Goal: Navigation & Orientation: Find specific page/section

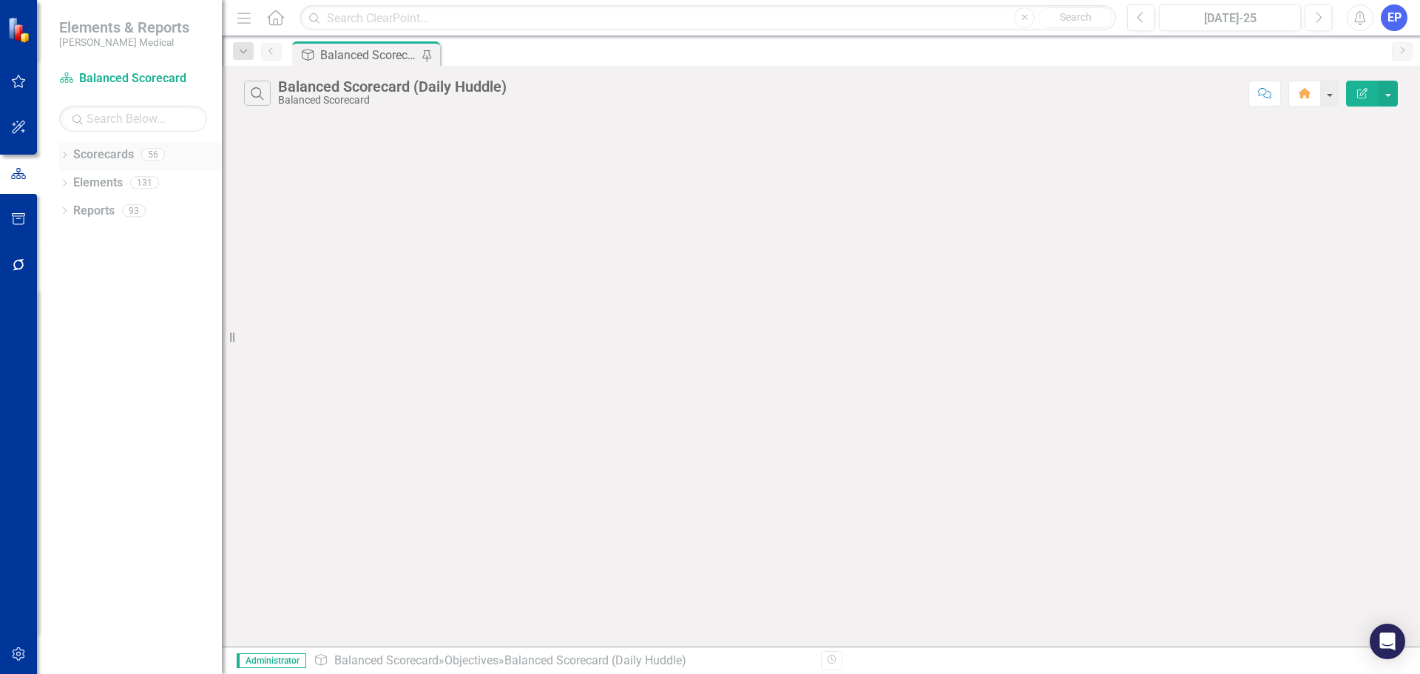
click at [68, 154] on icon "Dropdown" at bounding box center [64, 156] width 10 height 8
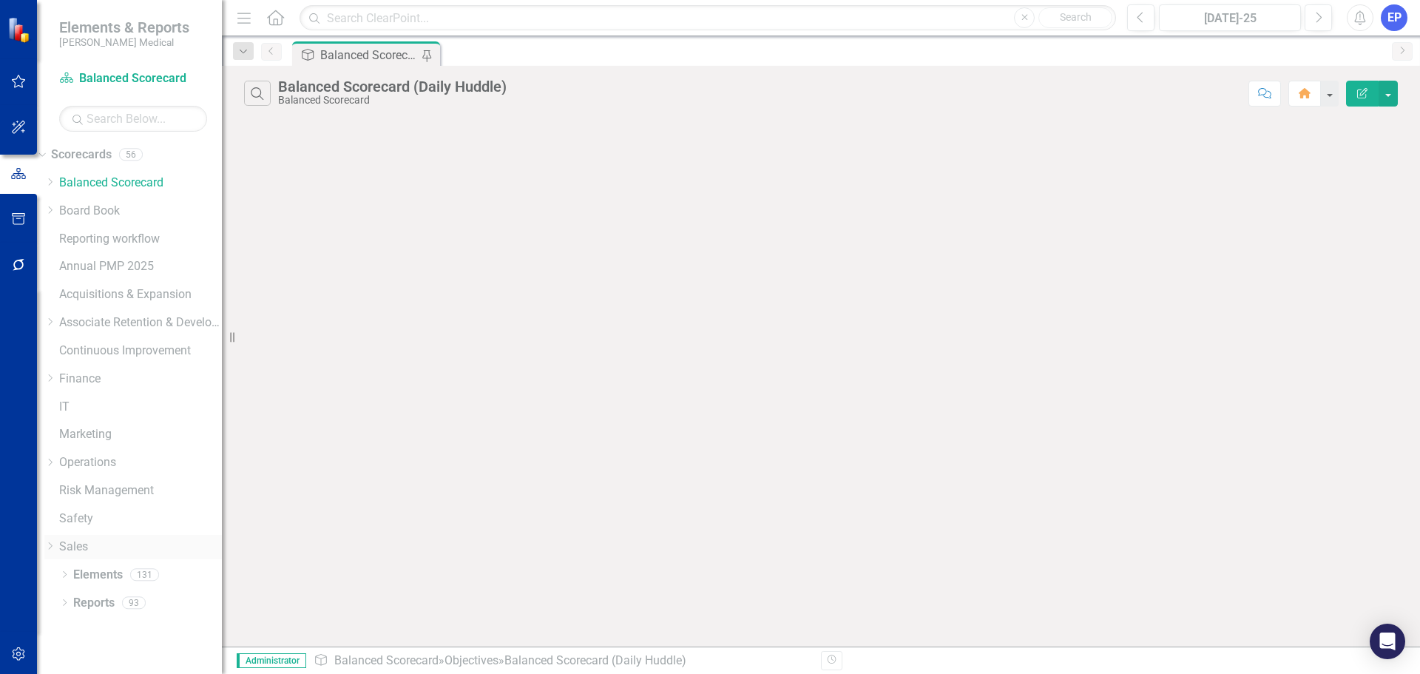
click at [55, 545] on icon "Dropdown" at bounding box center [49, 546] width 11 height 9
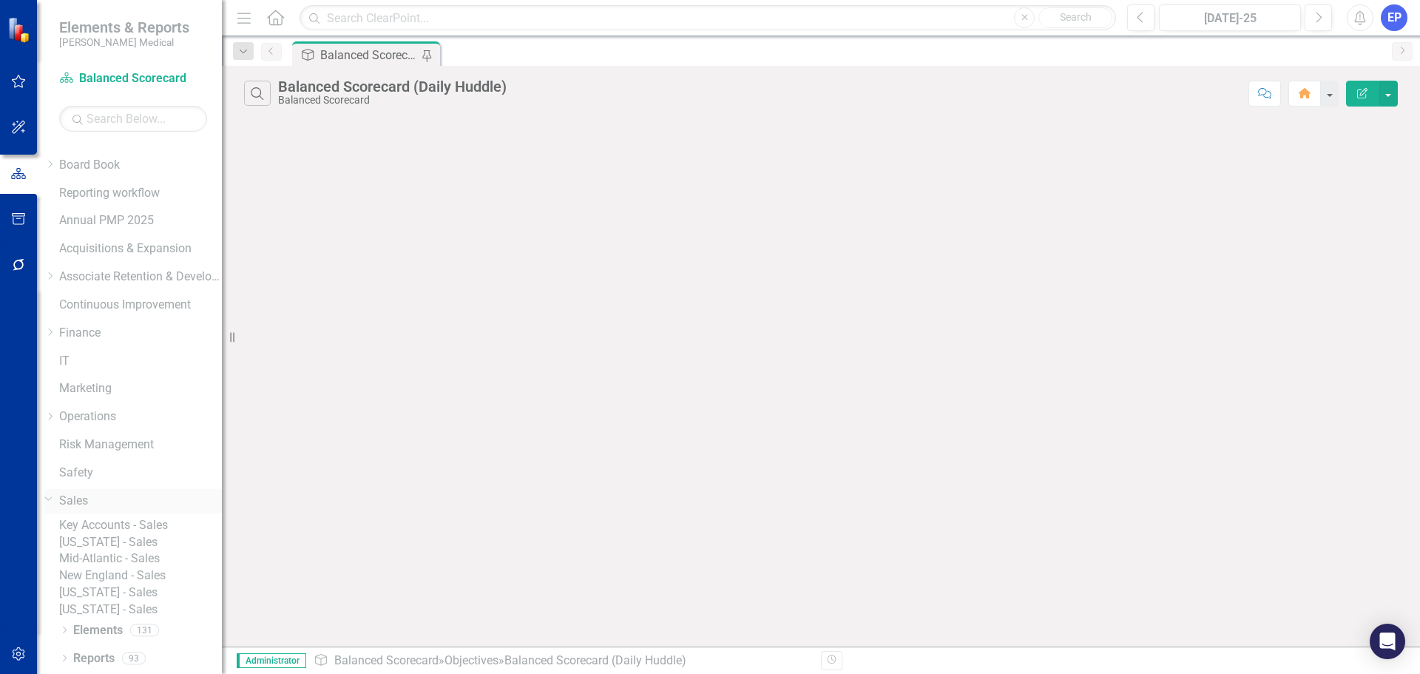
scroll to position [112, 0]
click at [109, 517] on link "Key Accounts - Sales" at bounding box center [140, 525] width 163 height 17
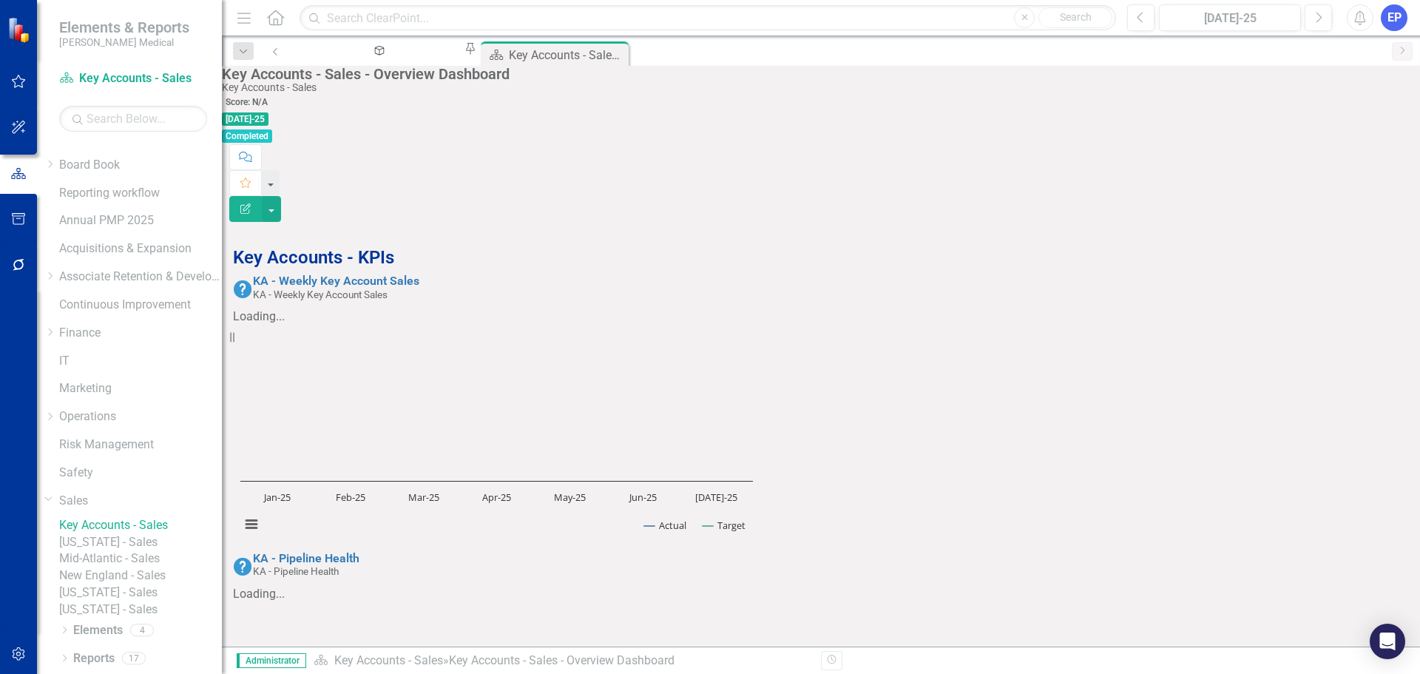
click at [161, 534] on link "[US_STATE] - Sales" at bounding box center [140, 542] width 163 height 17
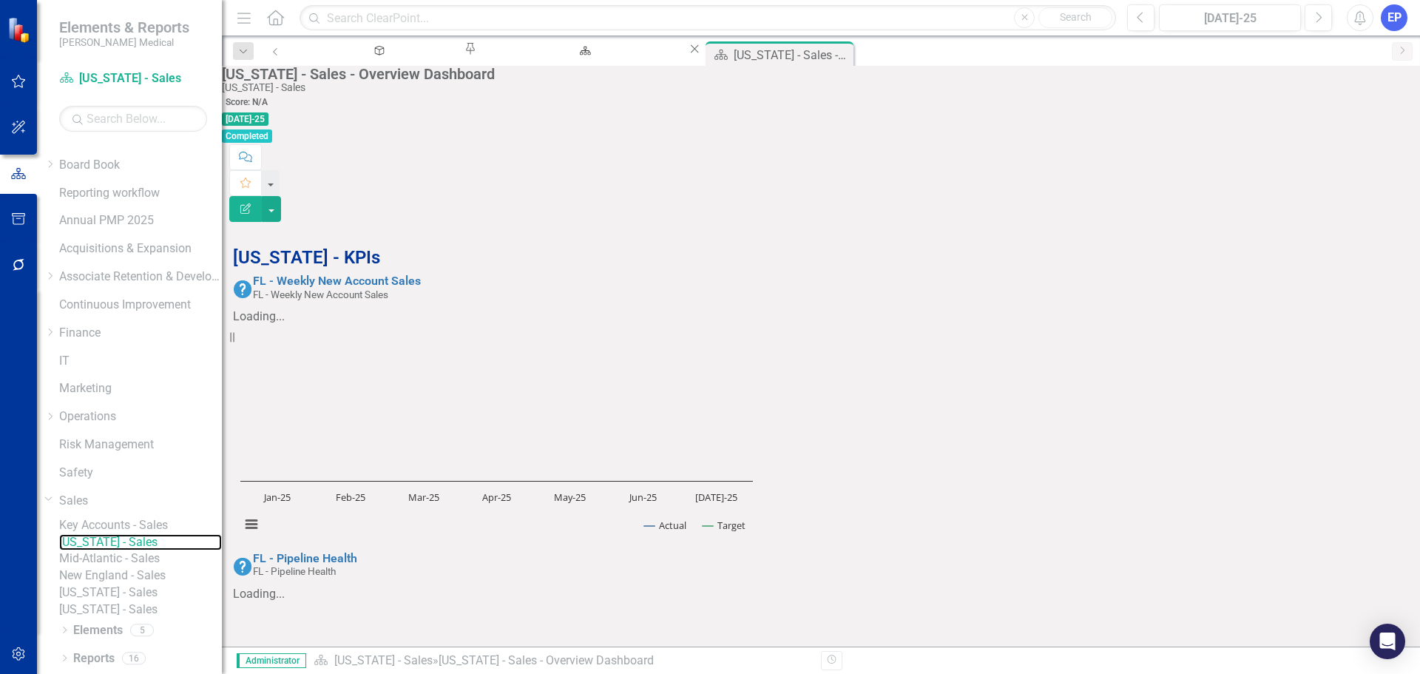
scroll to position [44, 0]
click at [138, 550] on link "Mid-Atlantic - Sales" at bounding box center [140, 558] width 163 height 17
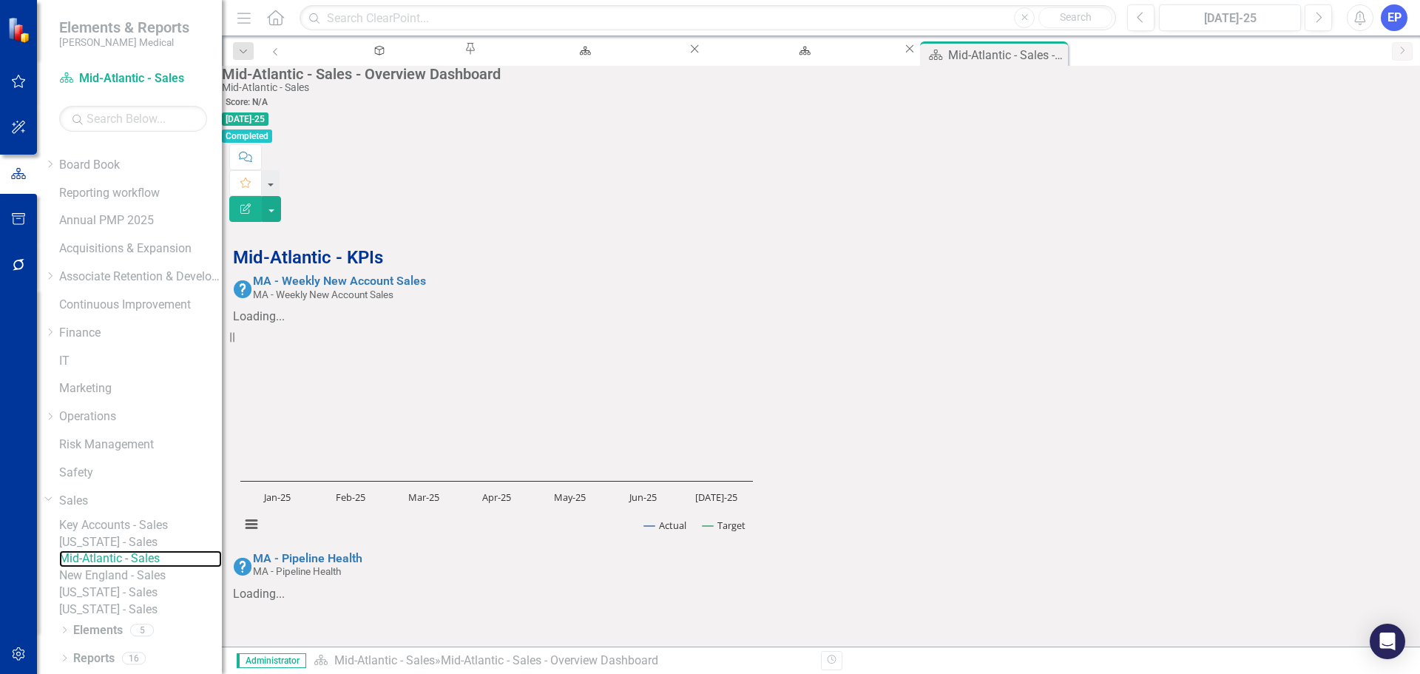
scroll to position [222, 0]
click at [143, 534] on link "[US_STATE] - Sales" at bounding box center [140, 542] width 163 height 17
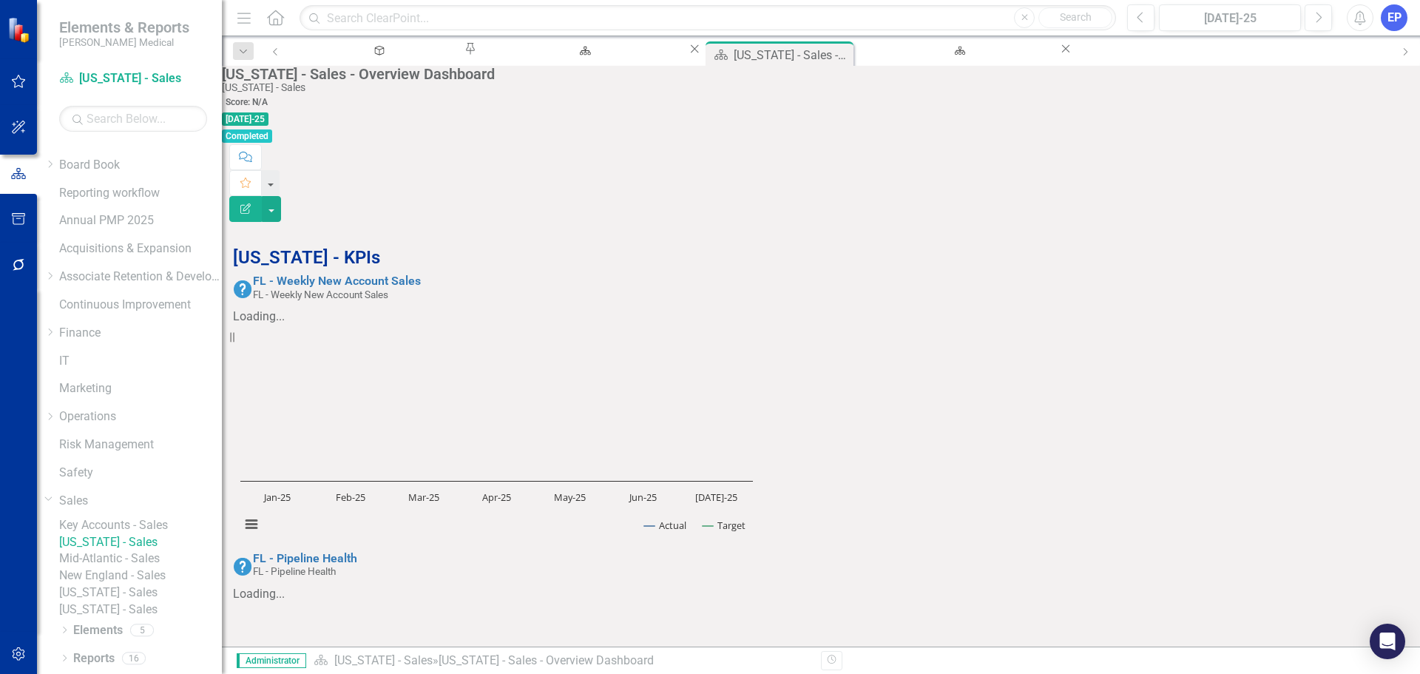
click at [141, 517] on link "Key Accounts - Sales" at bounding box center [140, 525] width 163 height 17
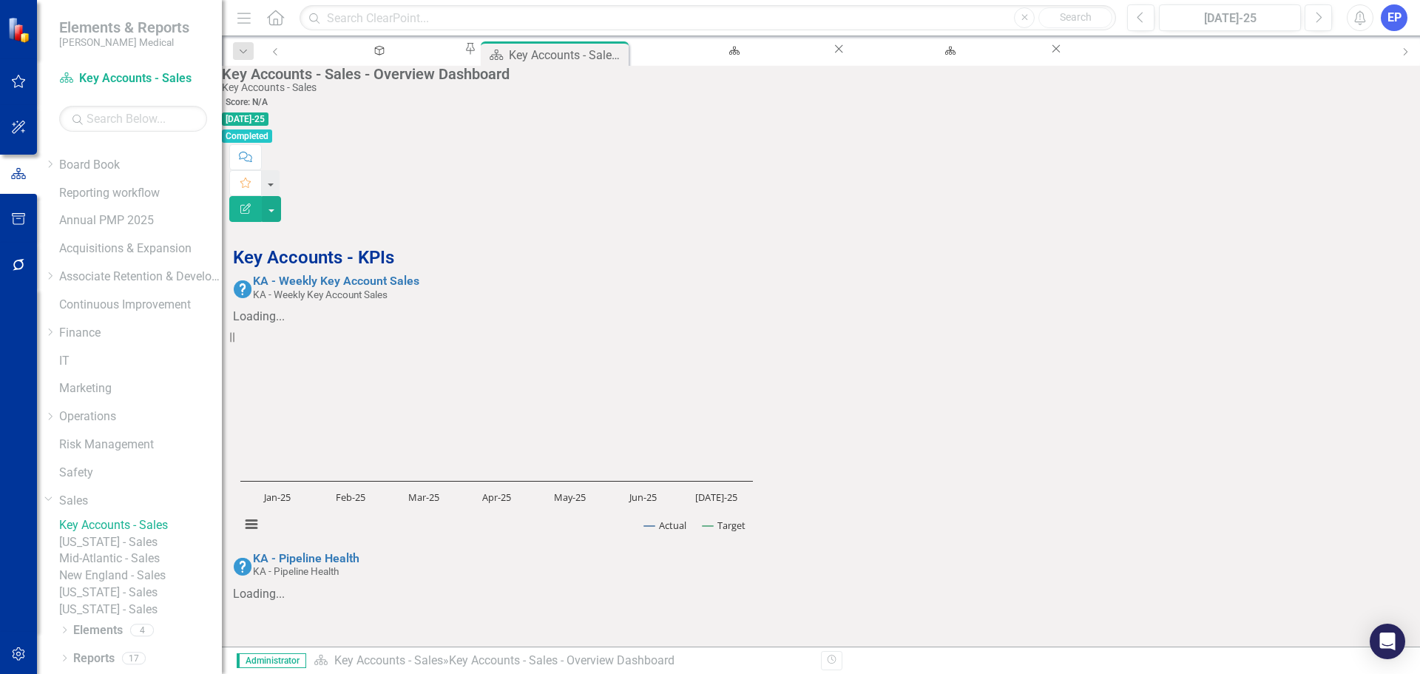
click at [165, 534] on link "[US_STATE] - Sales" at bounding box center [140, 542] width 163 height 17
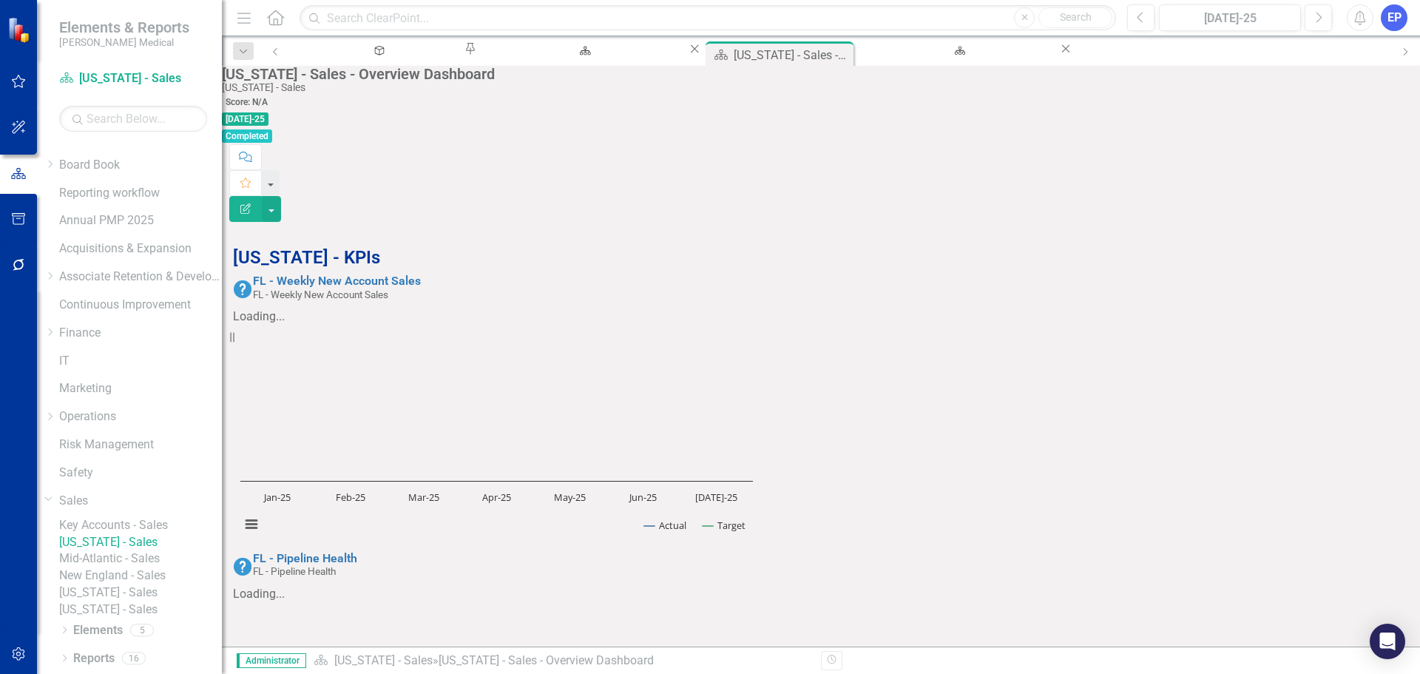
scroll to position [546, 0]
click at [95, 493] on link "Sales" at bounding box center [140, 501] width 163 height 17
